Goal: Navigation & Orientation: Find specific page/section

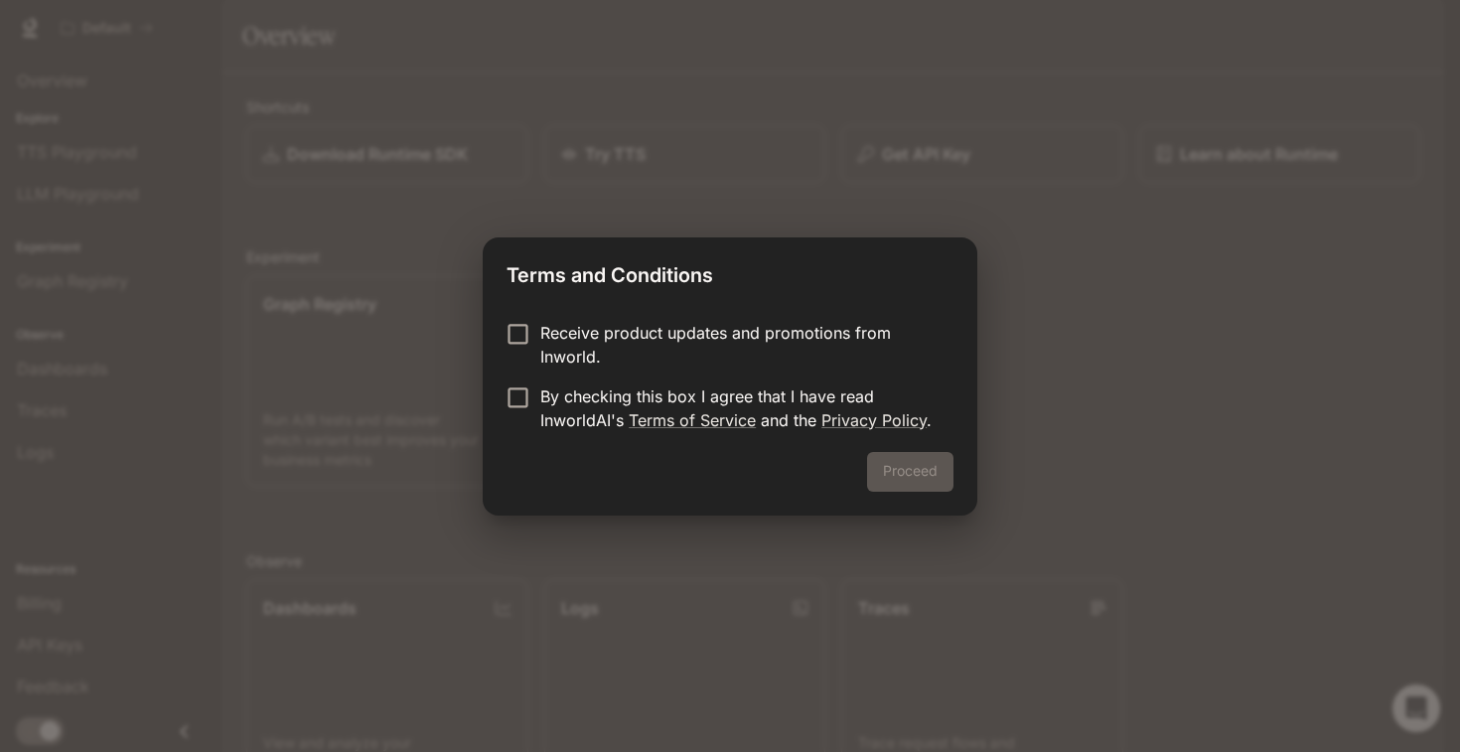
click at [624, 394] on p "By checking this box I agree that I have read InworldAI's Terms of Service and …" at bounding box center [738, 408] width 397 height 48
click at [916, 468] on button "Proceed" at bounding box center [910, 472] width 86 height 40
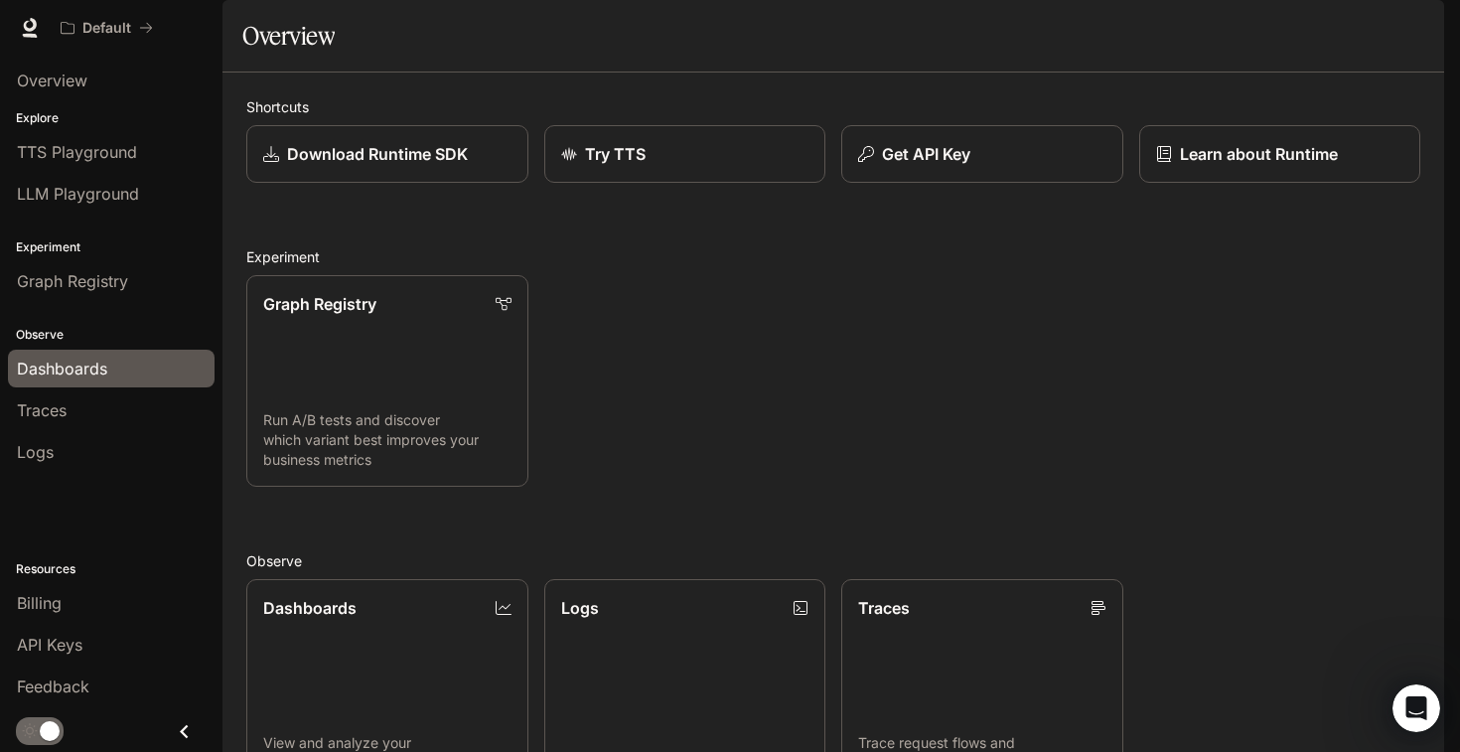
click at [48, 358] on span "Dashboards" at bounding box center [62, 368] width 90 height 24
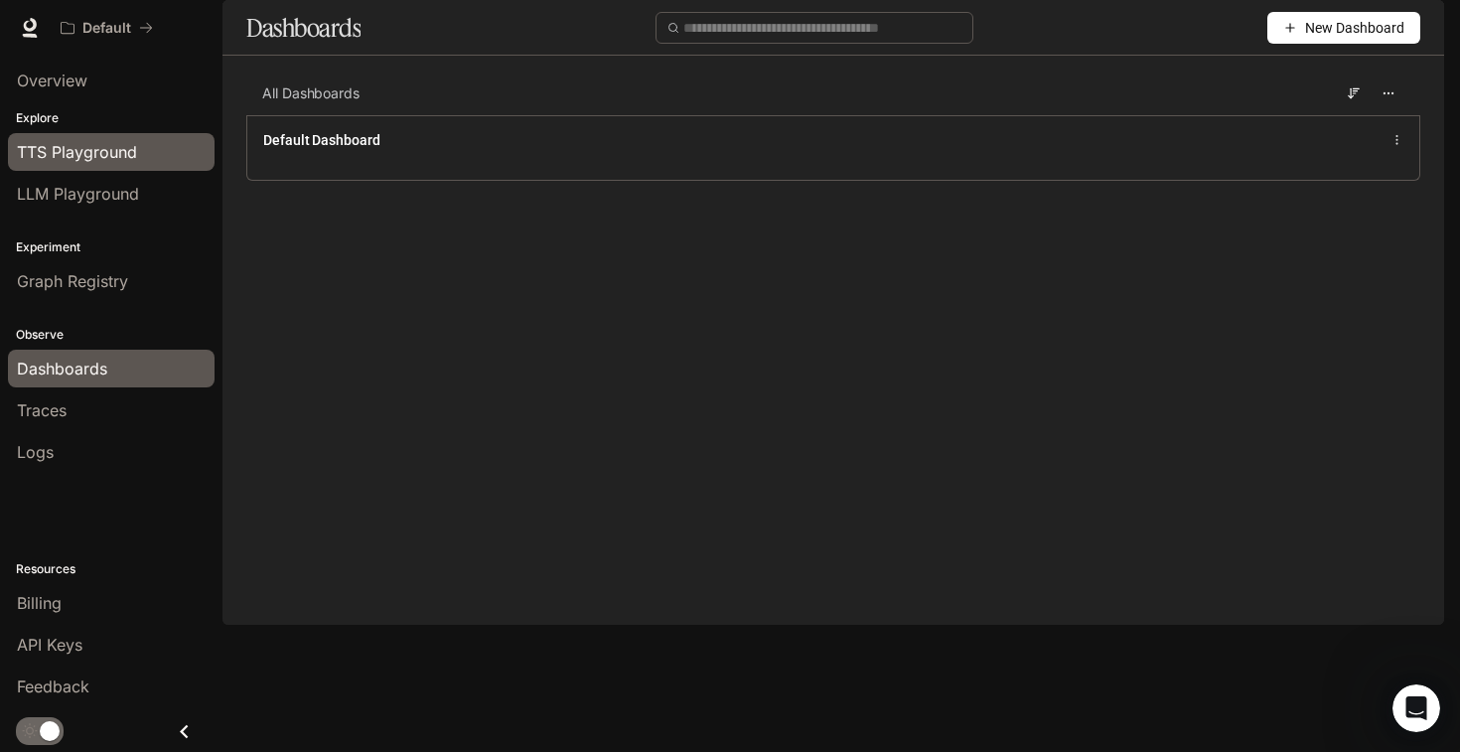
click at [140, 149] on div "TTS Playground" at bounding box center [111, 152] width 189 height 24
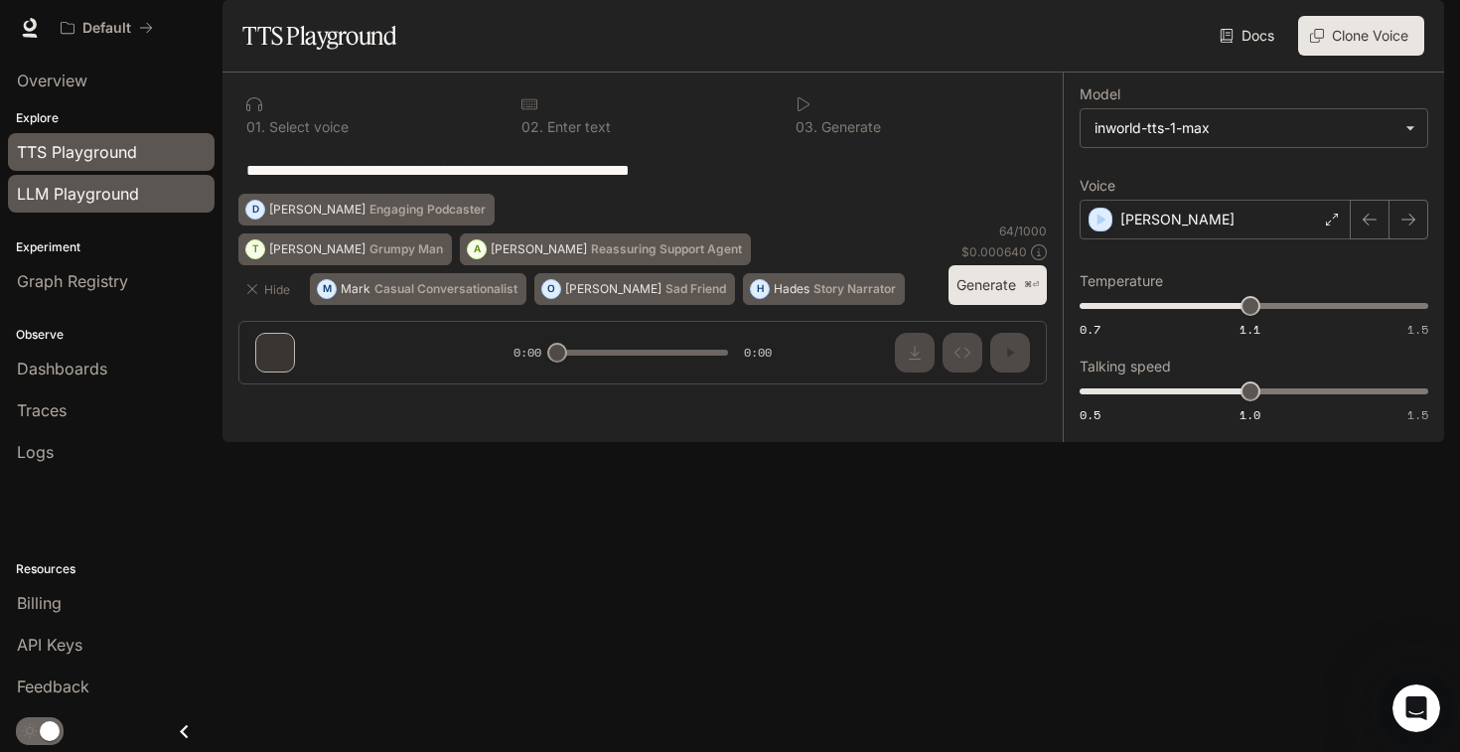
click at [123, 197] on span "LLM Playground" at bounding box center [78, 194] width 122 height 24
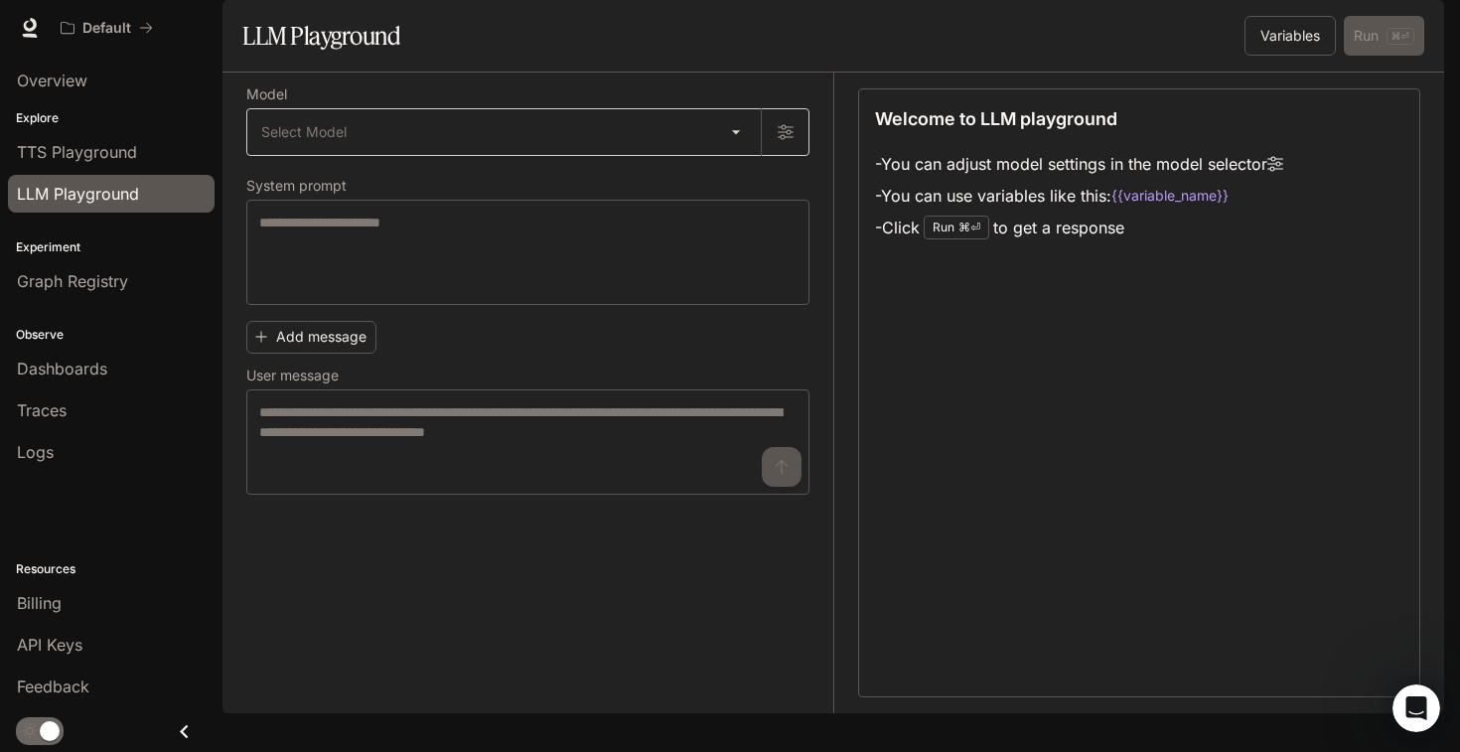
click at [270, 180] on body "Skip to main content Default Runtime Runtime Documentation Documentation Portal…" at bounding box center [730, 376] width 1460 height 752
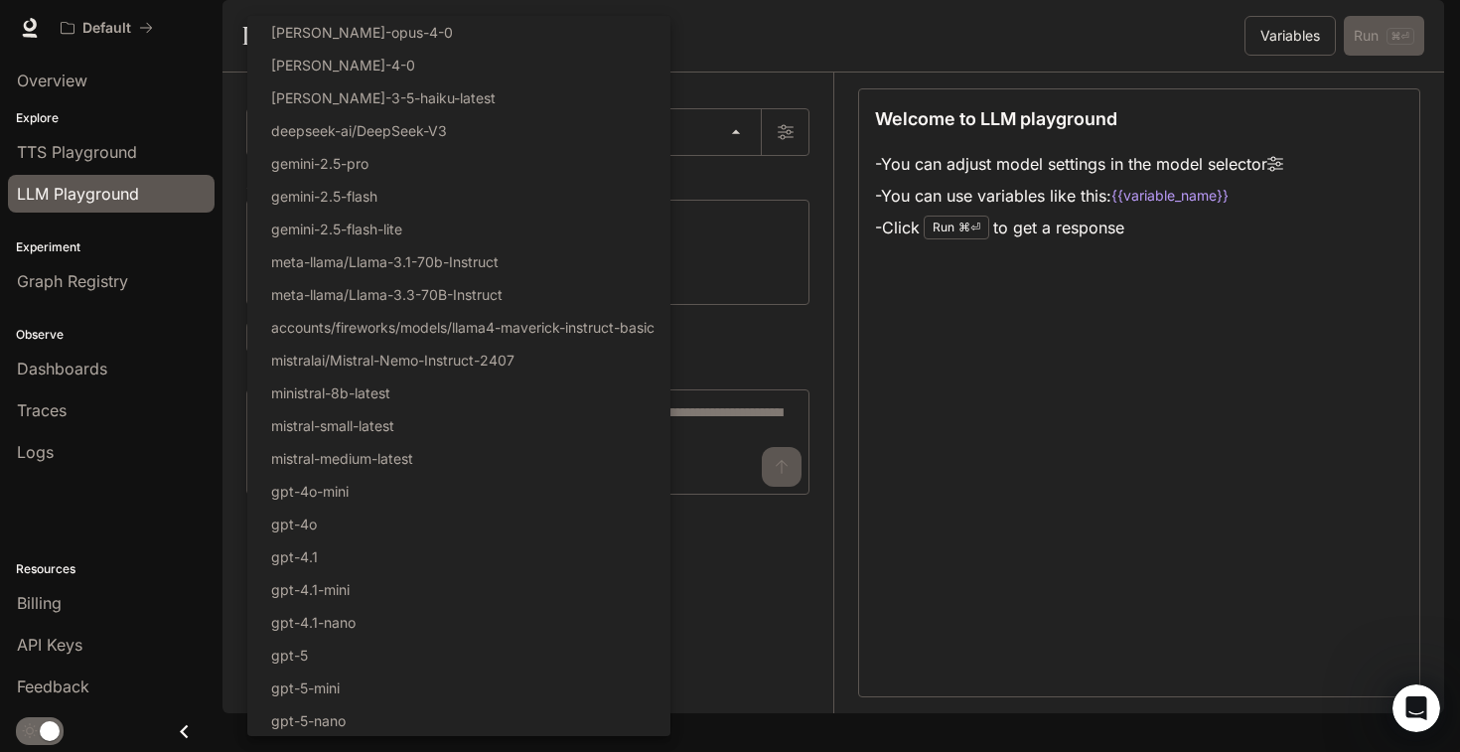
click at [853, 434] on div at bounding box center [730, 376] width 1460 height 752
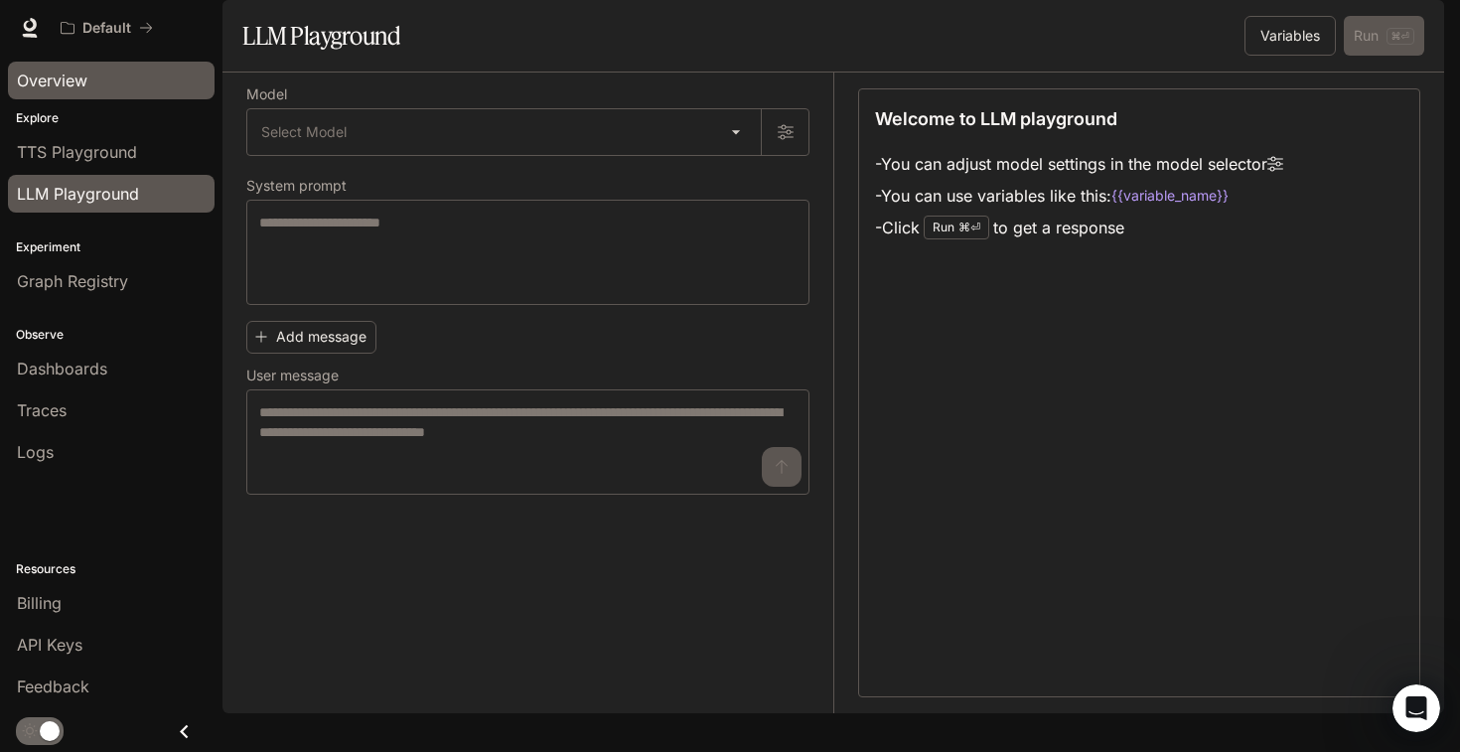
click at [64, 76] on span "Overview" at bounding box center [52, 81] width 70 height 24
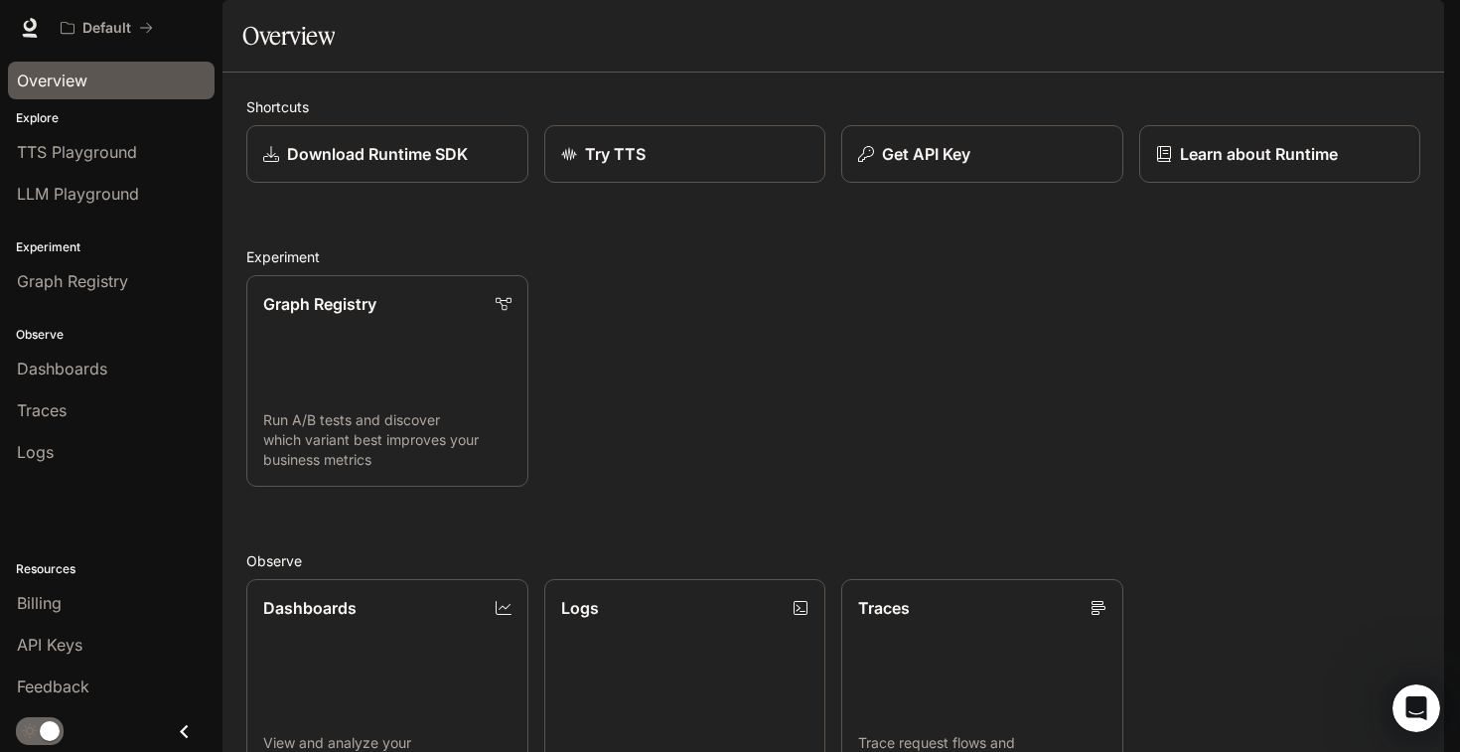
scroll to position [436, 0]
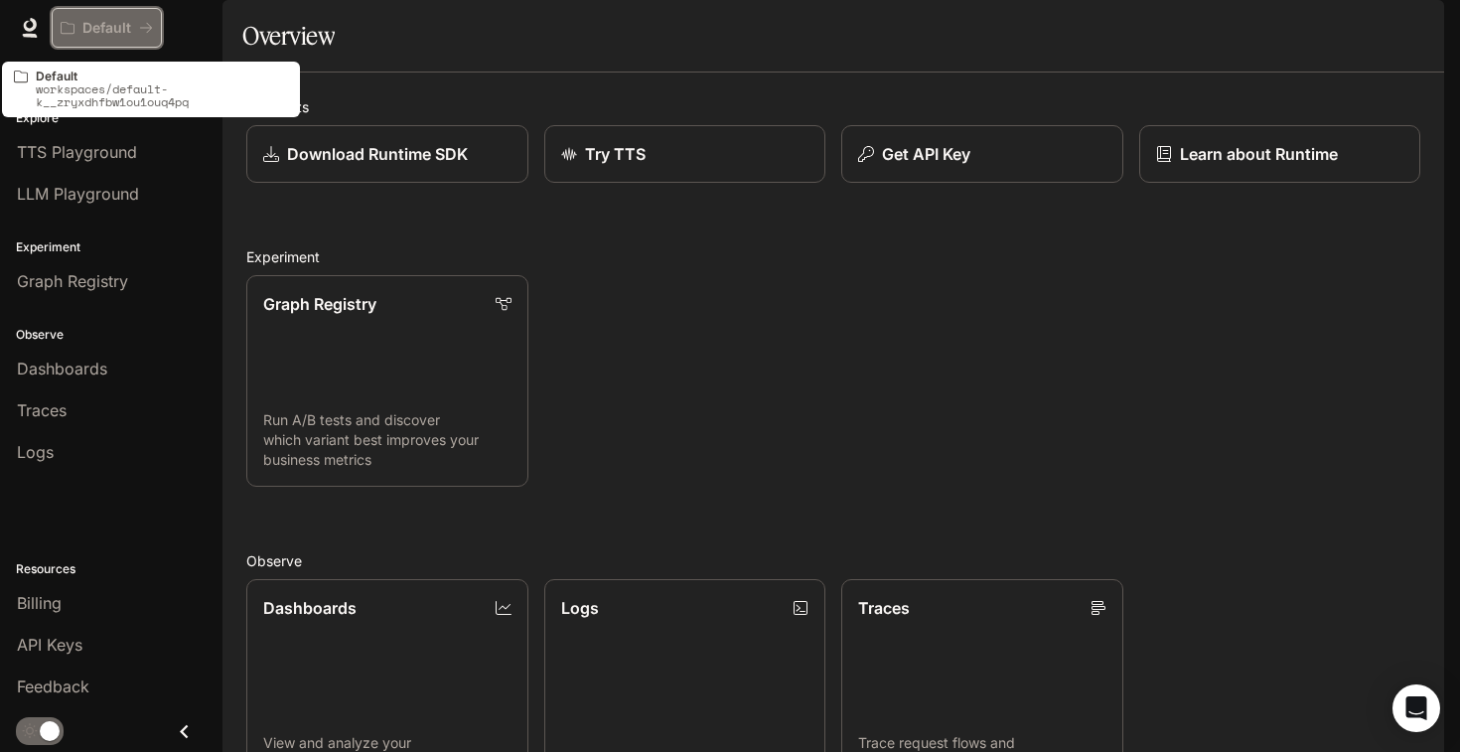
click at [133, 15] on button "Default" at bounding box center [107, 28] width 110 height 40
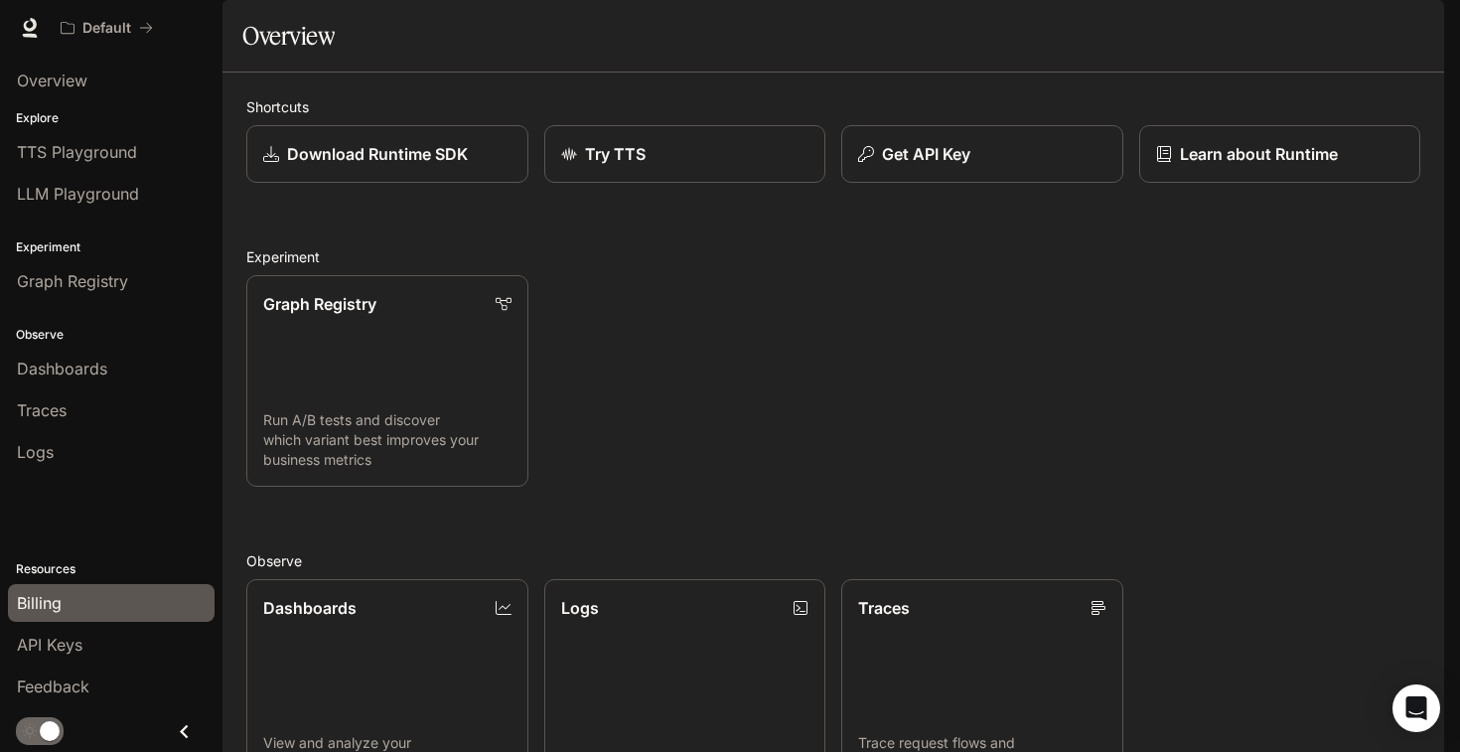
click at [48, 604] on span "Billing" at bounding box center [39, 603] width 45 height 24
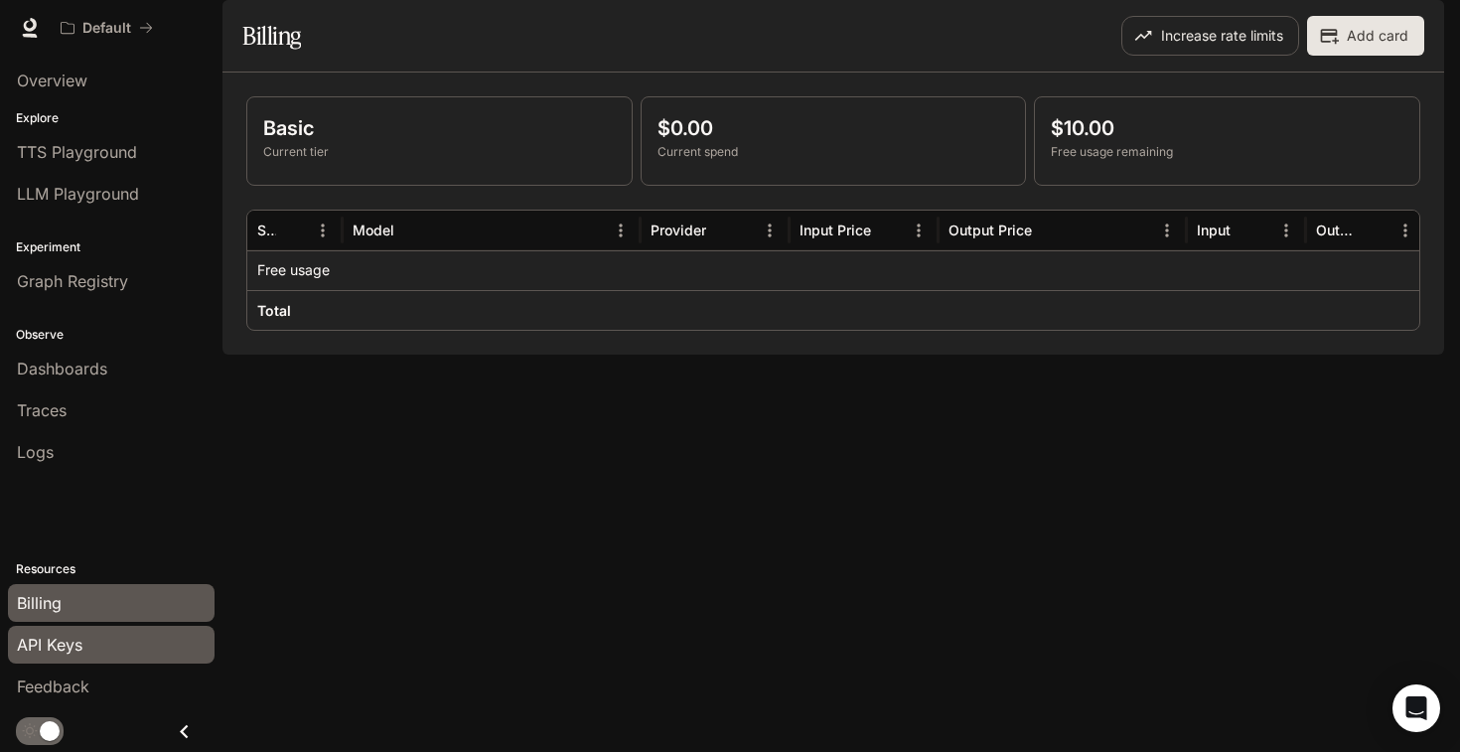
click at [64, 645] on span "API Keys" at bounding box center [50, 644] width 66 height 24
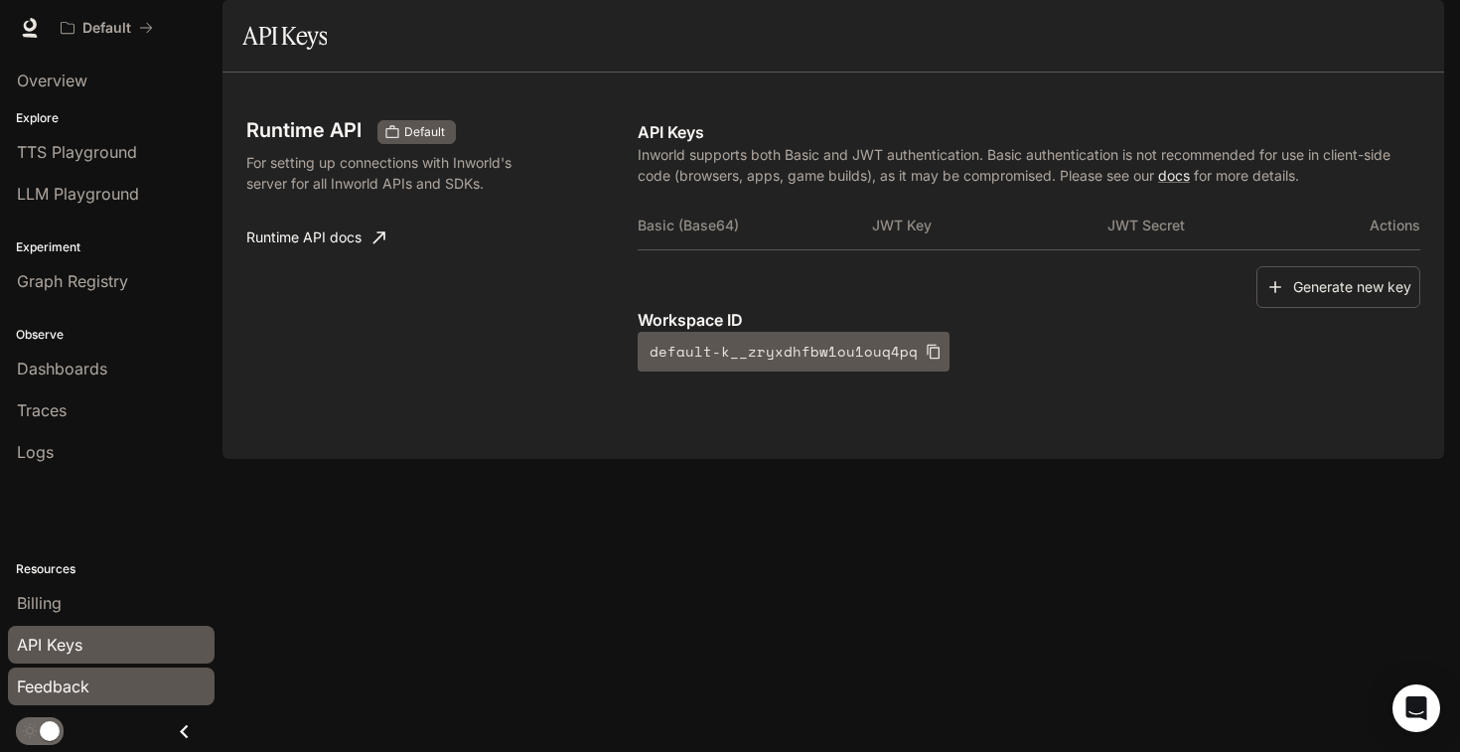
click at [66, 673] on link "Feedback" at bounding box center [111, 686] width 207 height 38
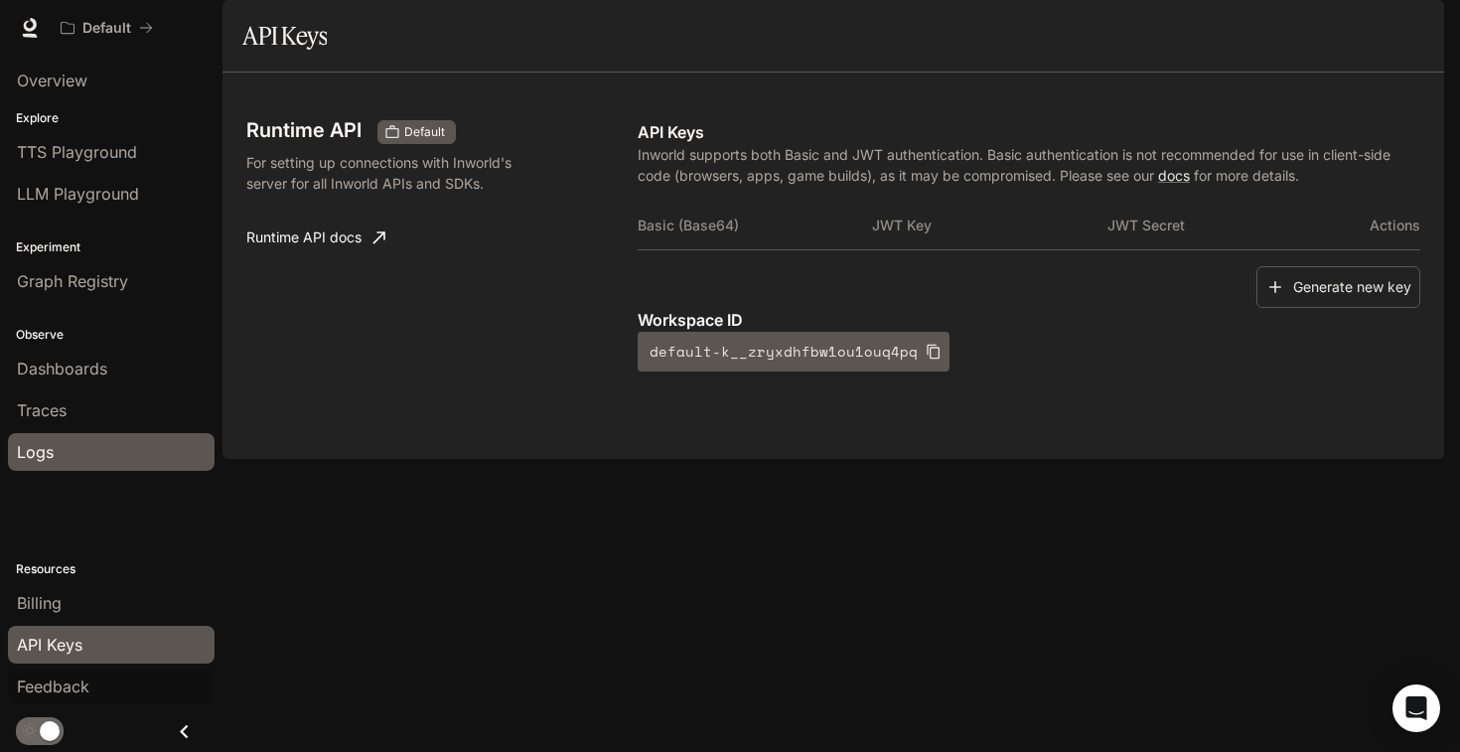
click at [140, 444] on div "Logs" at bounding box center [111, 452] width 189 height 24
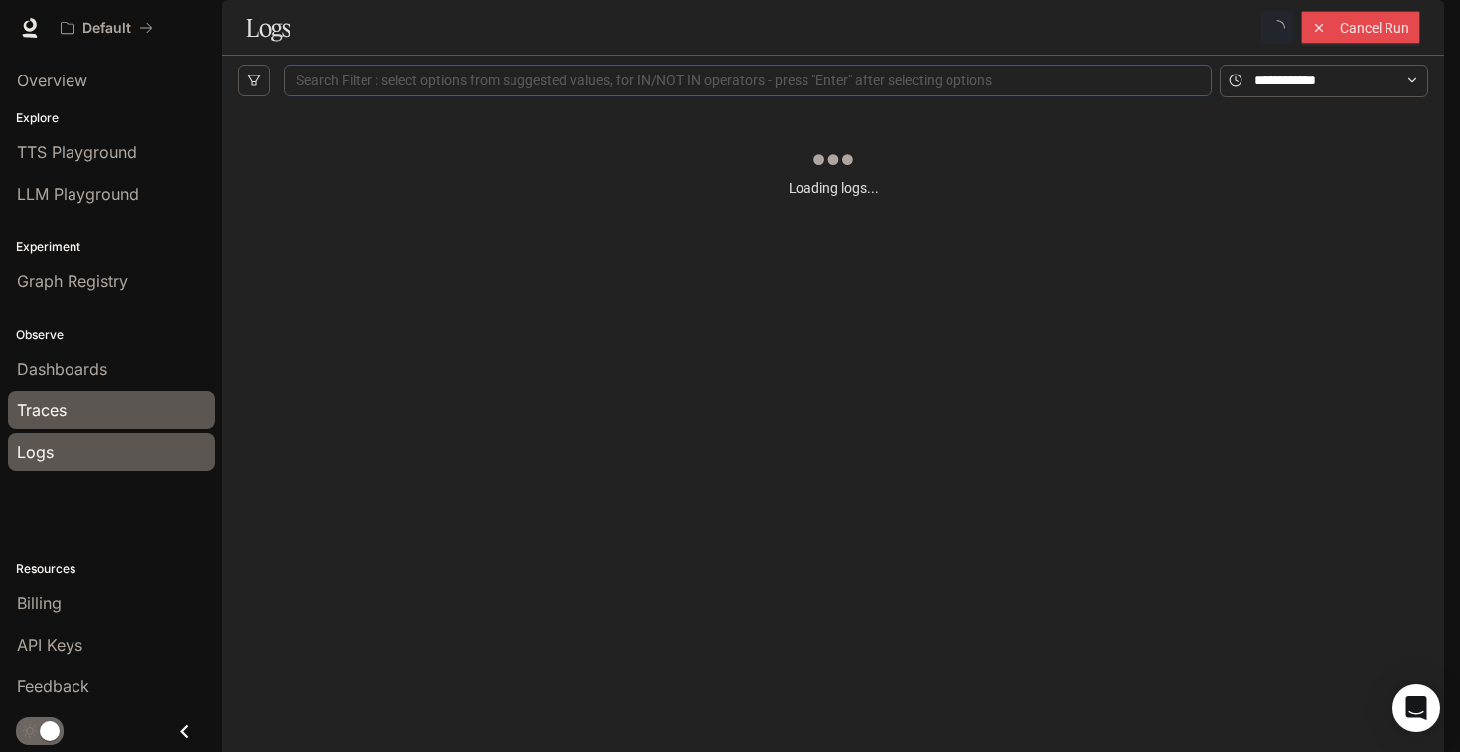
click at [152, 398] on div "Traces" at bounding box center [111, 410] width 189 height 24
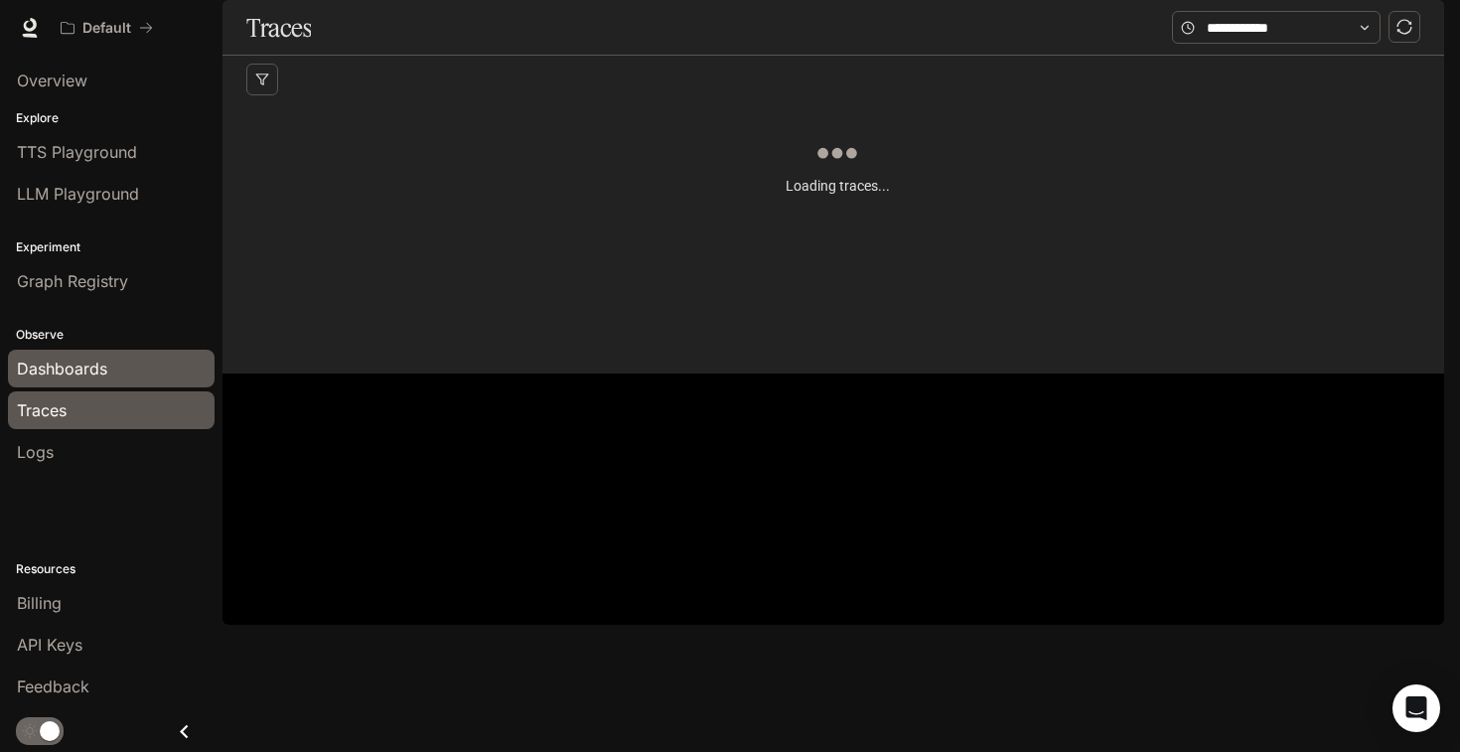
click at [159, 368] on div "Dashboards" at bounding box center [111, 368] width 189 height 24
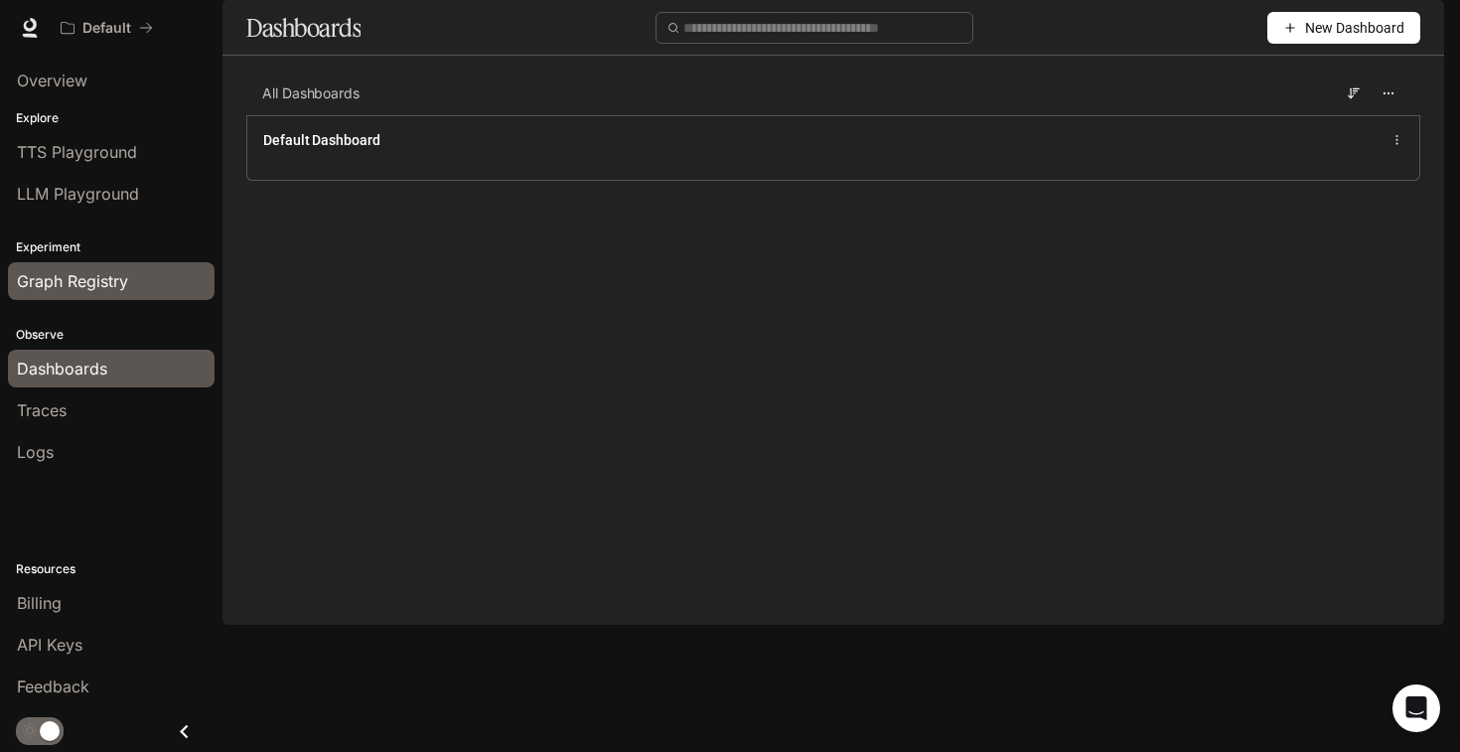
click at [156, 280] on div "Graph Registry" at bounding box center [111, 281] width 189 height 24
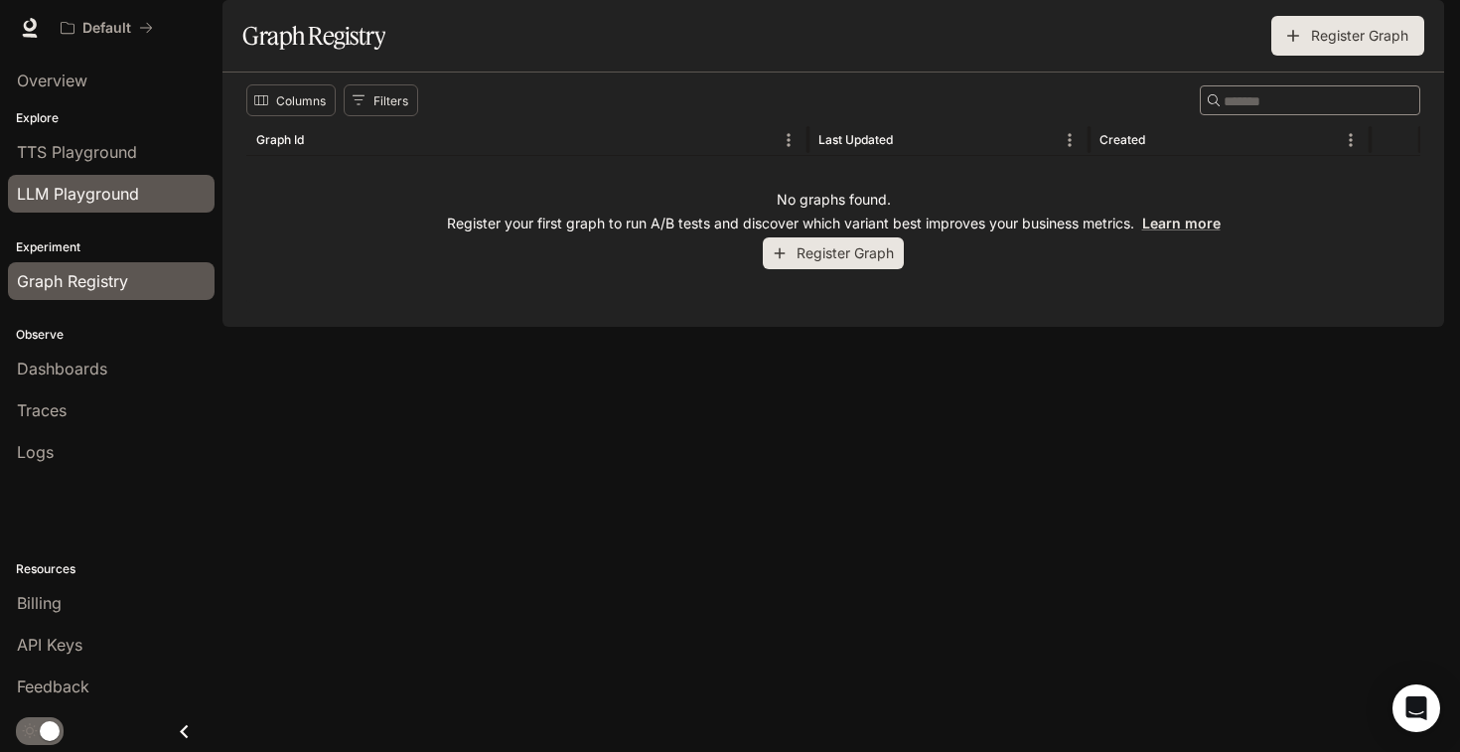
click at [152, 180] on link "LLM Playground" at bounding box center [111, 194] width 207 height 38
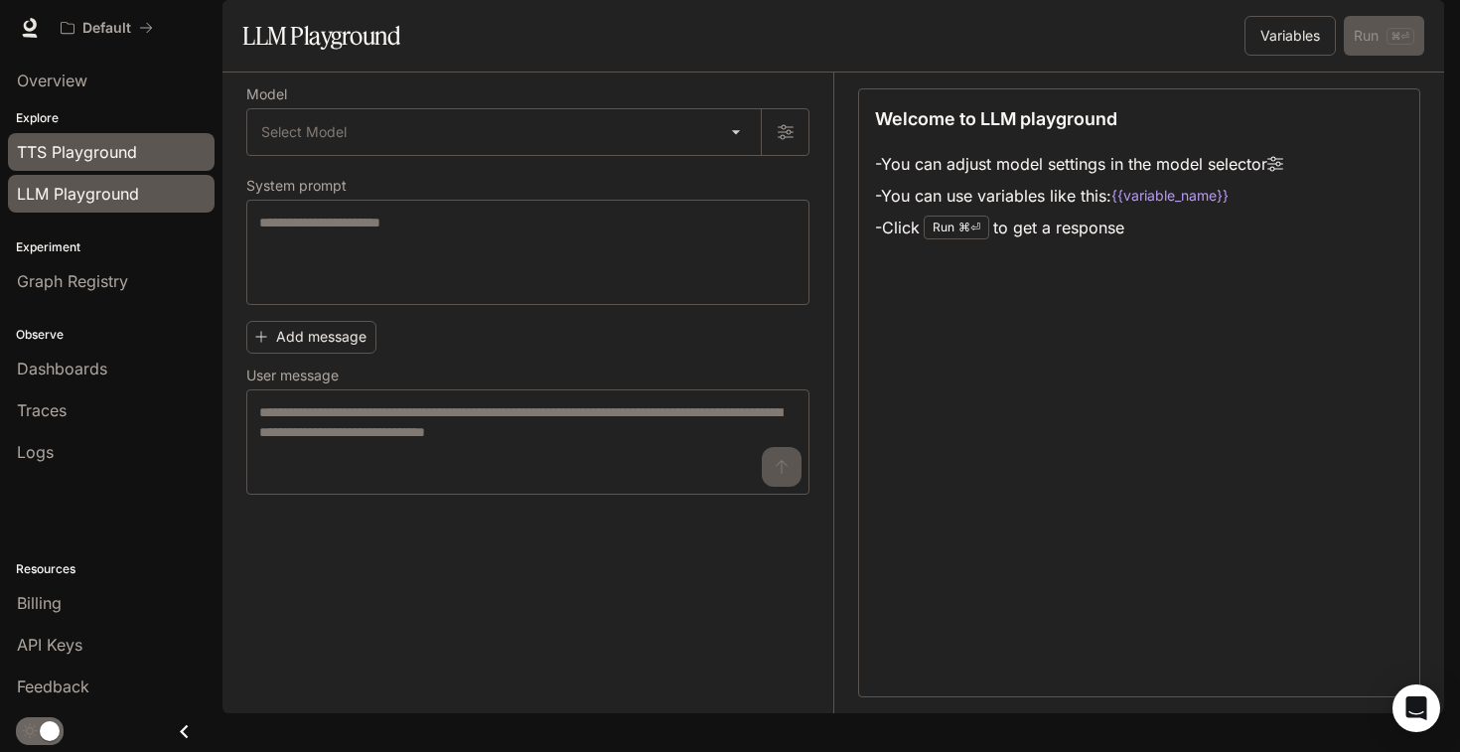
click at [136, 133] on link "TTS Playground" at bounding box center [111, 152] width 207 height 38
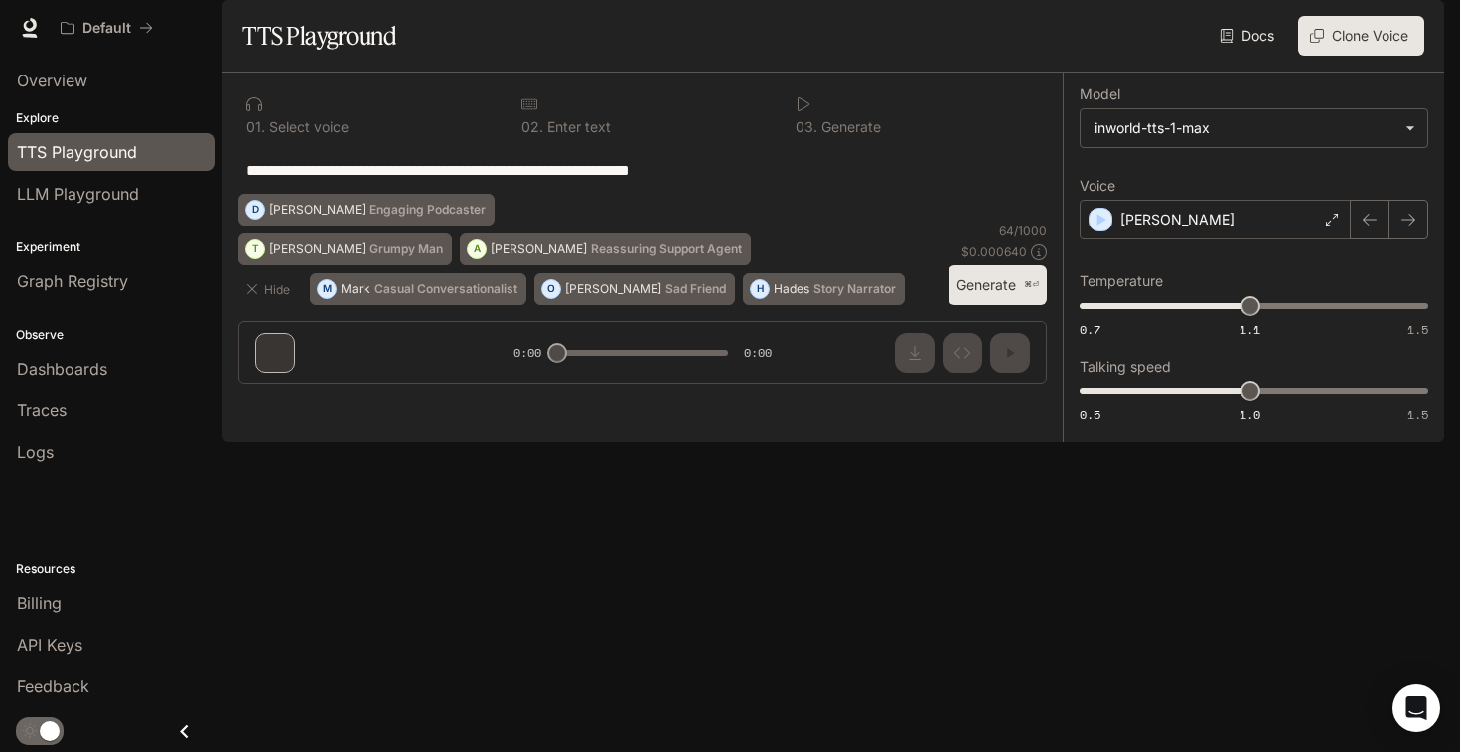
click at [124, 109] on p "Explore" at bounding box center [111, 118] width 222 height 18
click at [124, 80] on div "Overview" at bounding box center [111, 81] width 189 height 24
